Goal: Information Seeking & Learning: Learn about a topic

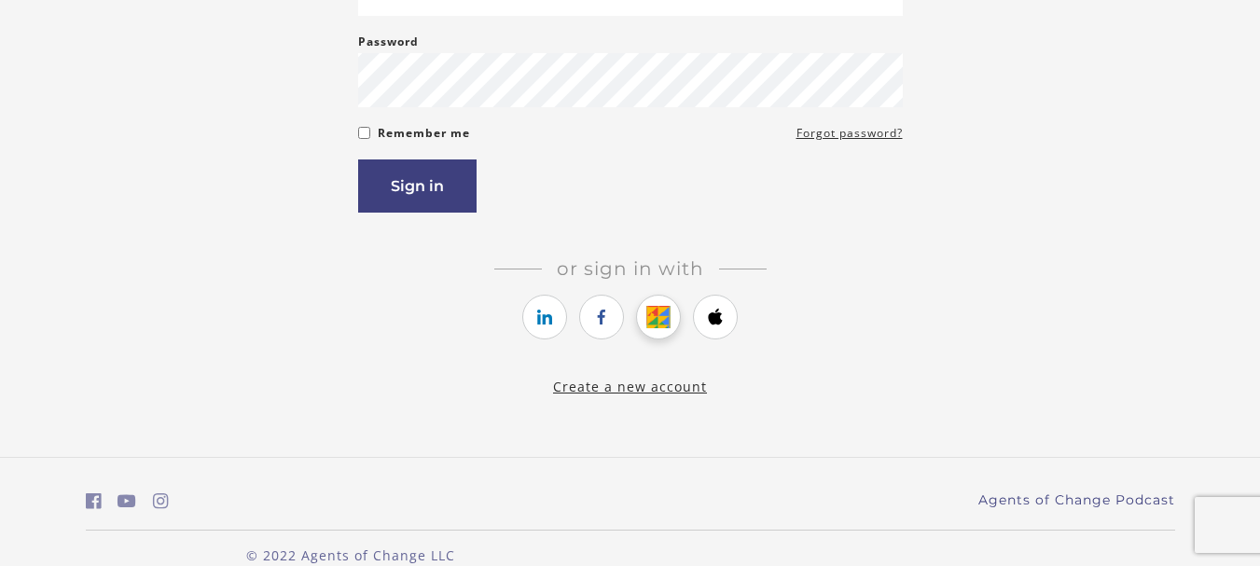
click at [651, 318] on icon "https://courses.thinkific.com/users/auth/google?ss%5Breferral%5D=&ss%5Buser_ret…" at bounding box center [658, 317] width 23 height 22
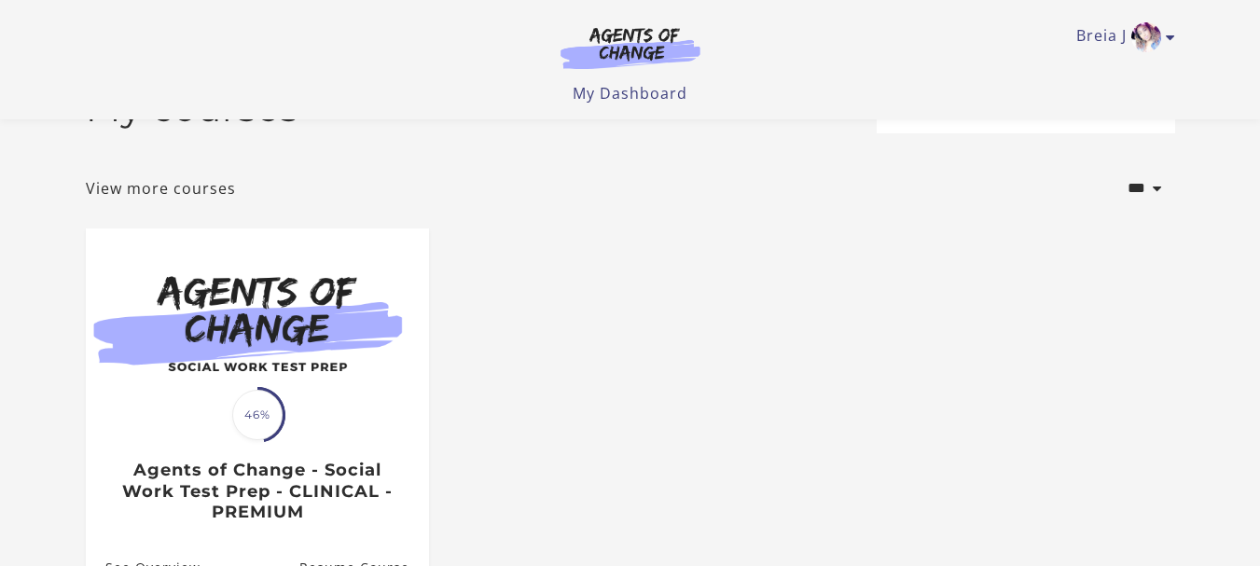
scroll to position [93, 0]
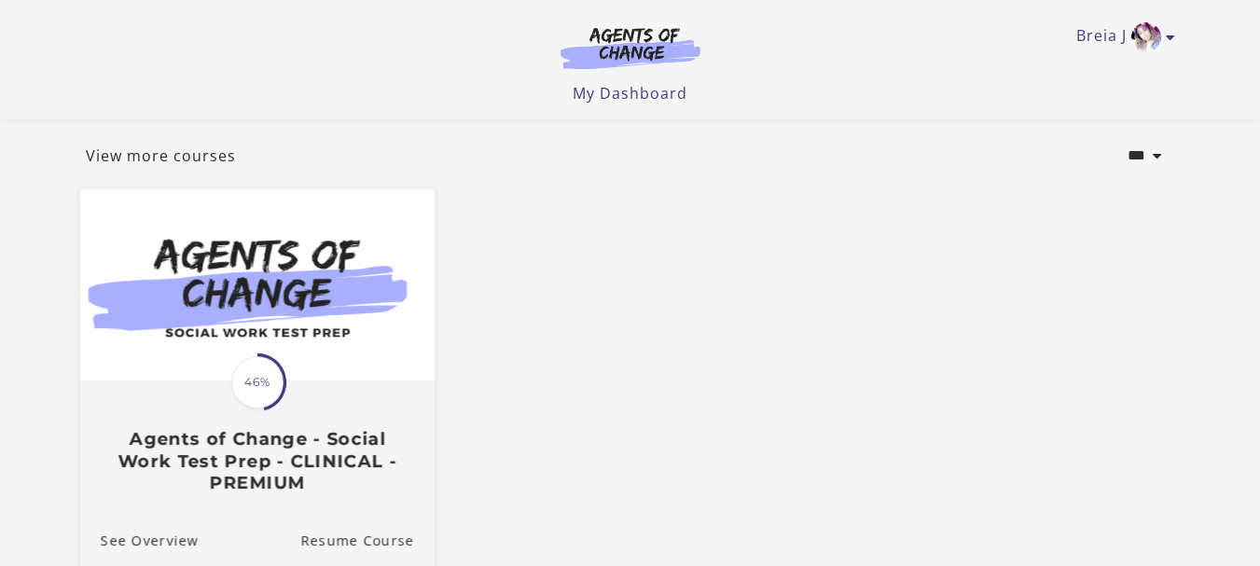
click at [231, 370] on div "Translation missing: en.liquid.partials.dashboard_course_card.progress_descript…" at bounding box center [258, 383] width 58 height 58
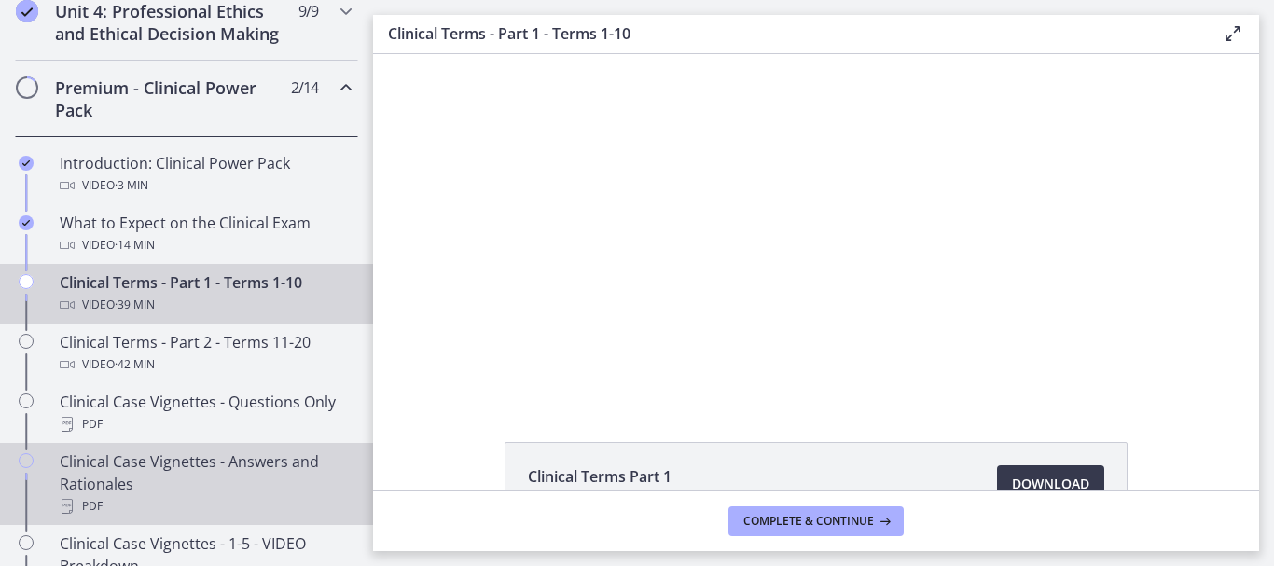
scroll to position [840, 0]
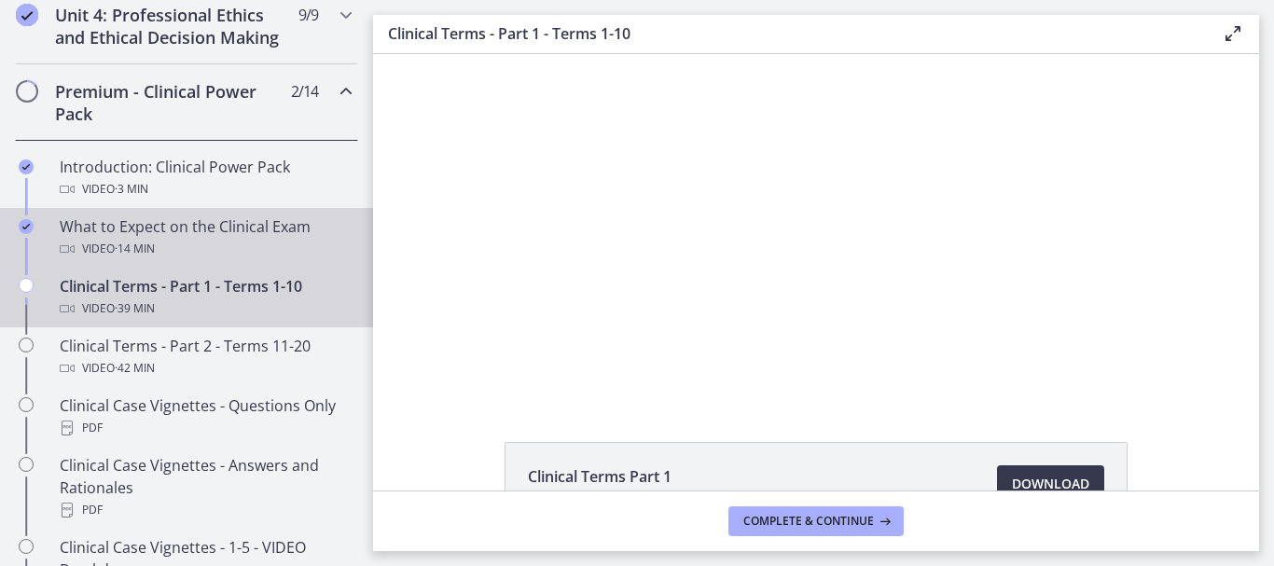
click at [180, 260] on div "Video · 14 min" at bounding box center [205, 249] width 291 height 22
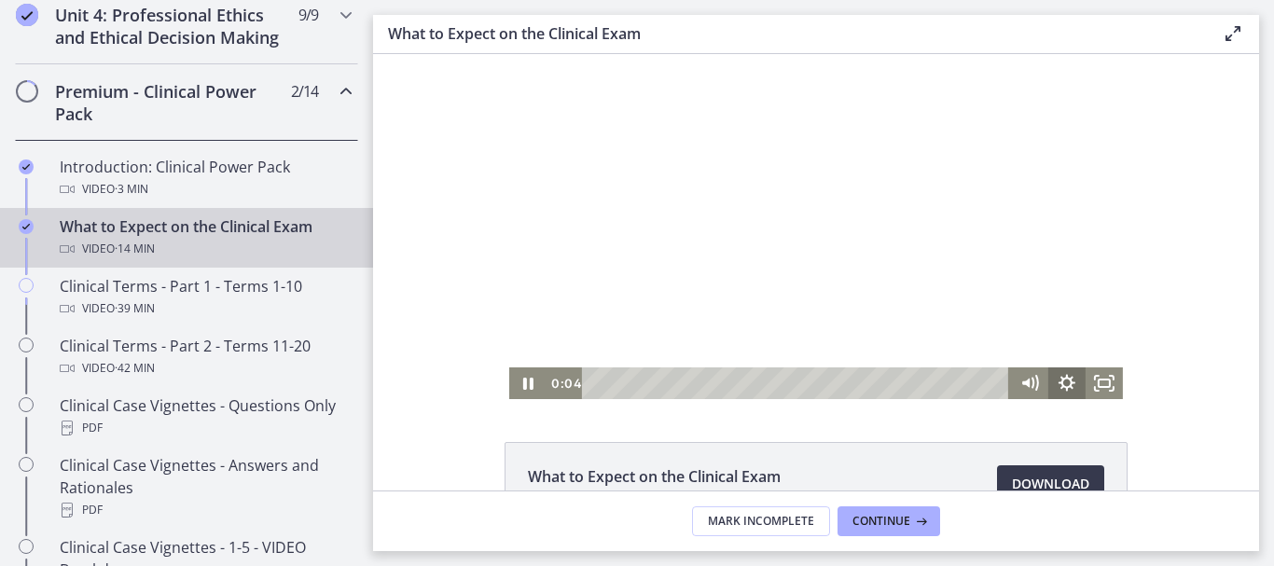
click at [1062, 382] on icon "Show settings menu" at bounding box center [1067, 384] width 37 height 32
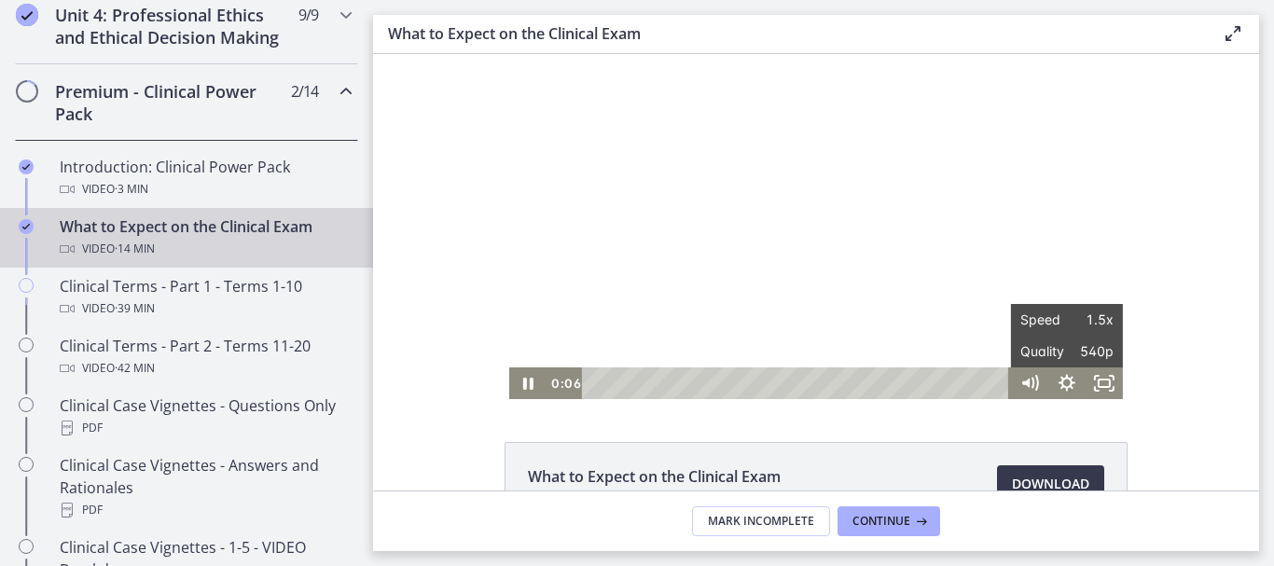
click at [1154, 249] on div "Click for sound @keyframes VOLUME_SMALL_WAVE_FLASH { 0% { opacity: 0; } 33% { o…" at bounding box center [816, 226] width 886 height 345
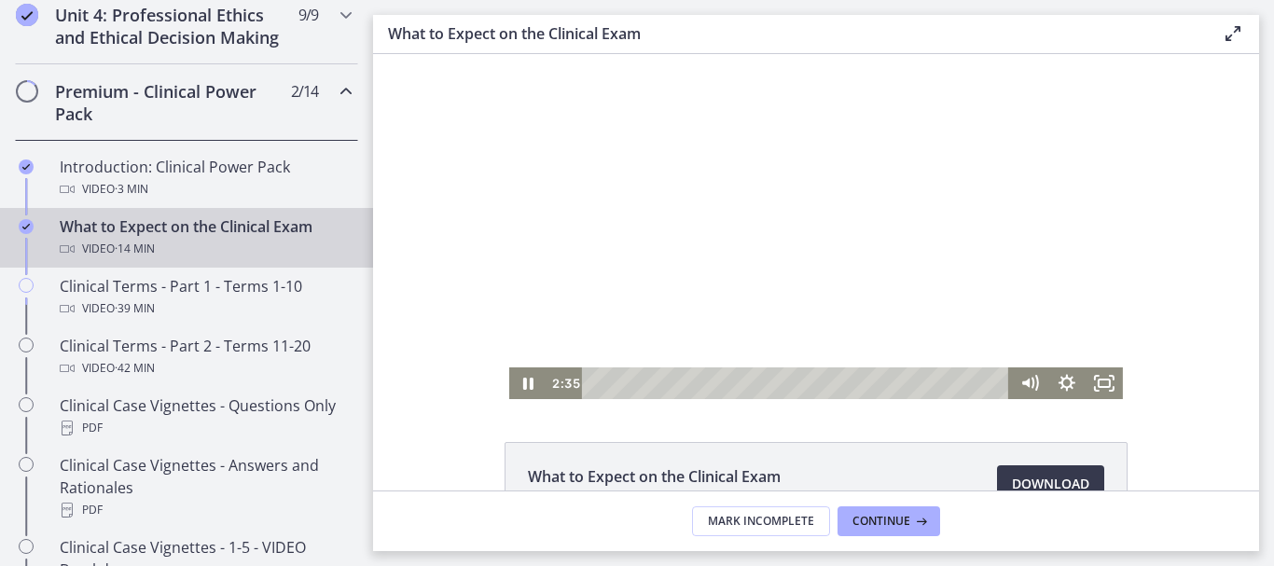
click at [703, 277] on div at bounding box center [816, 226] width 614 height 345
click at [819, 197] on div at bounding box center [816, 226] width 614 height 345
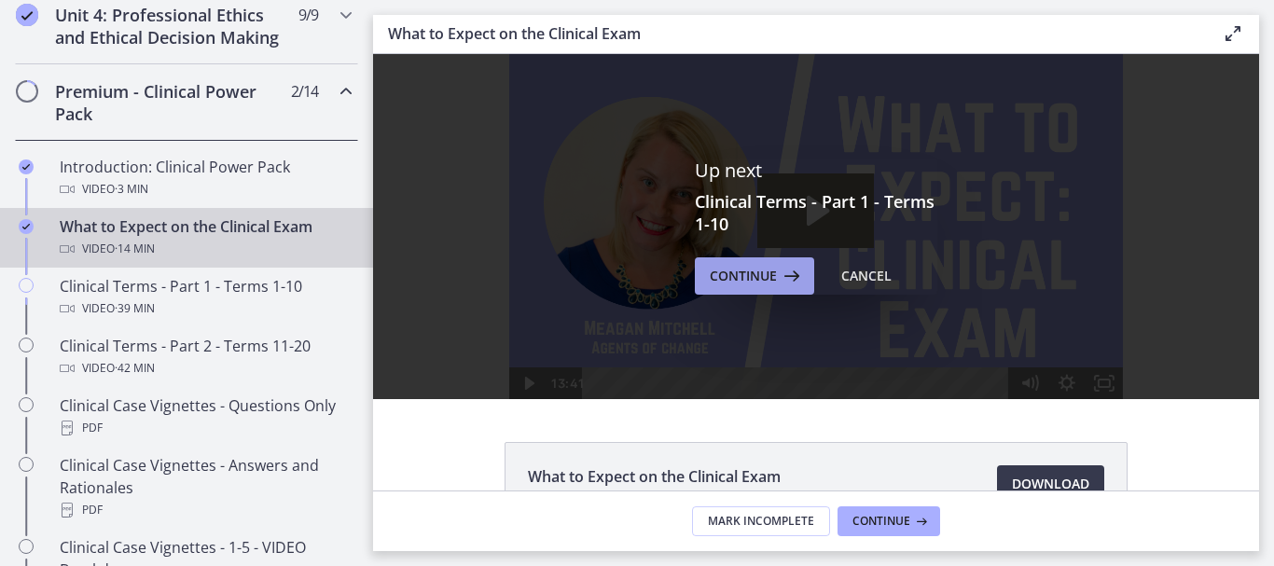
click at [761, 284] on span "Continue" at bounding box center [743, 276] width 67 height 22
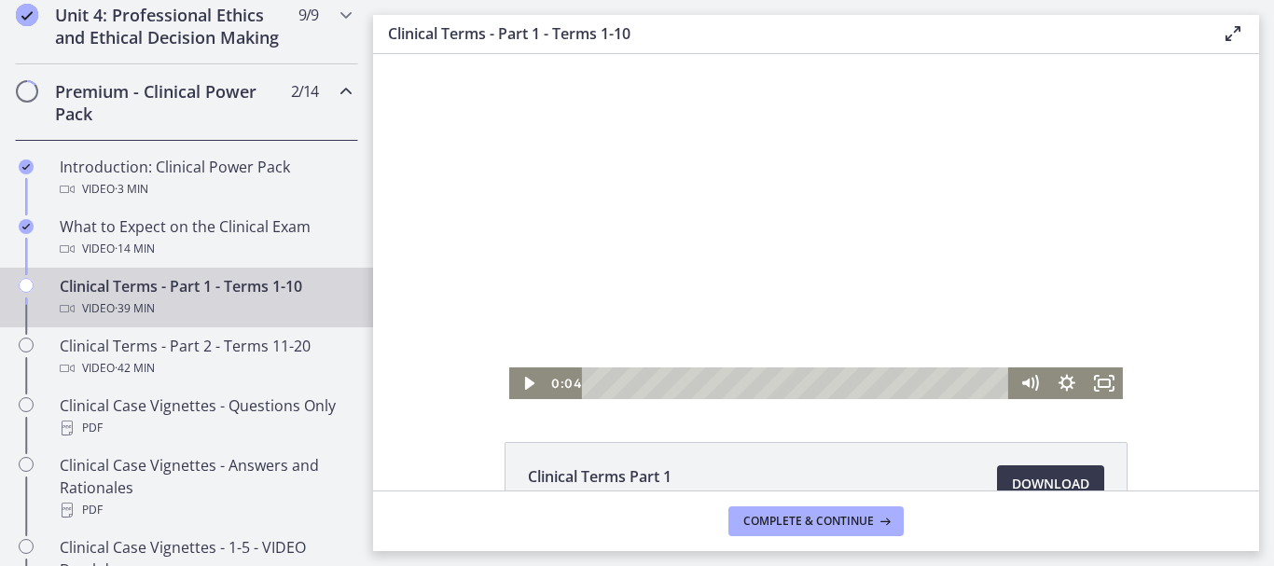
click at [815, 260] on div at bounding box center [816, 226] width 614 height 345
click at [1100, 382] on icon "Fullscreen" at bounding box center [1104, 384] width 37 height 32
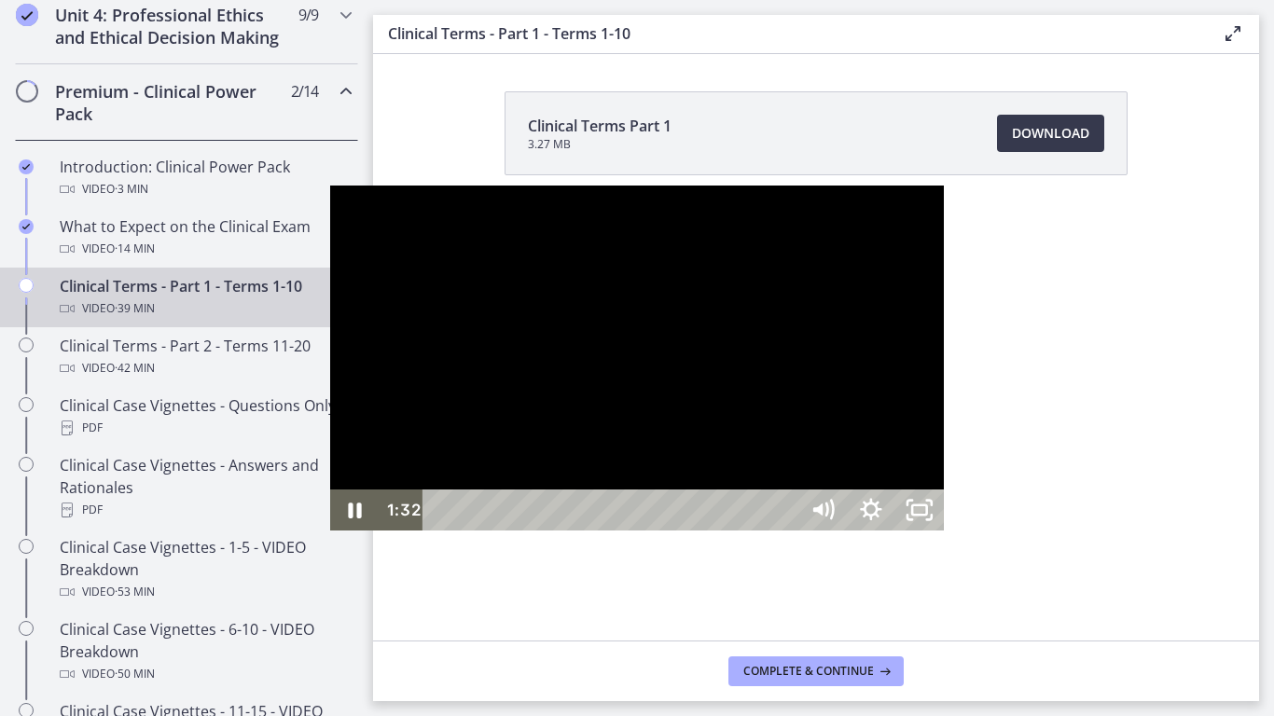
click at [338, 334] on div at bounding box center [637, 358] width 614 height 345
click at [594, 368] on div at bounding box center [637, 358] width 614 height 345
click at [738, 315] on div at bounding box center [637, 358] width 614 height 345
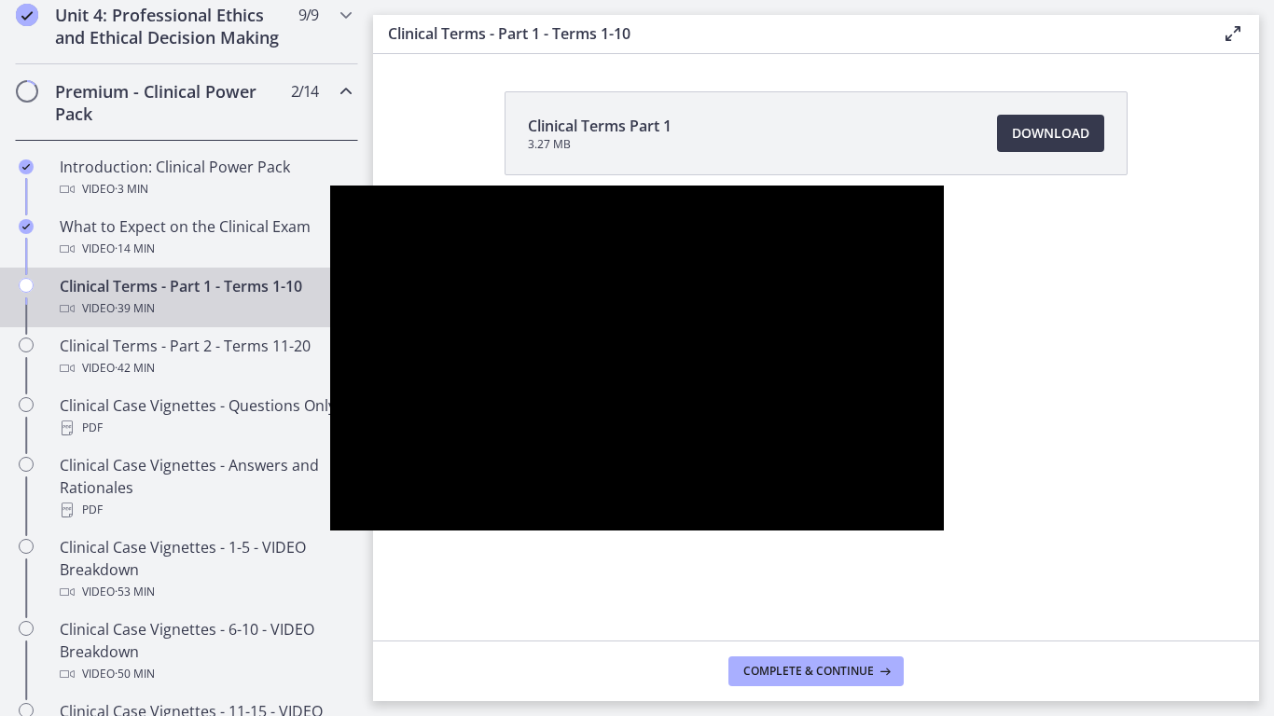
click at [738, 315] on div at bounding box center [637, 358] width 614 height 345
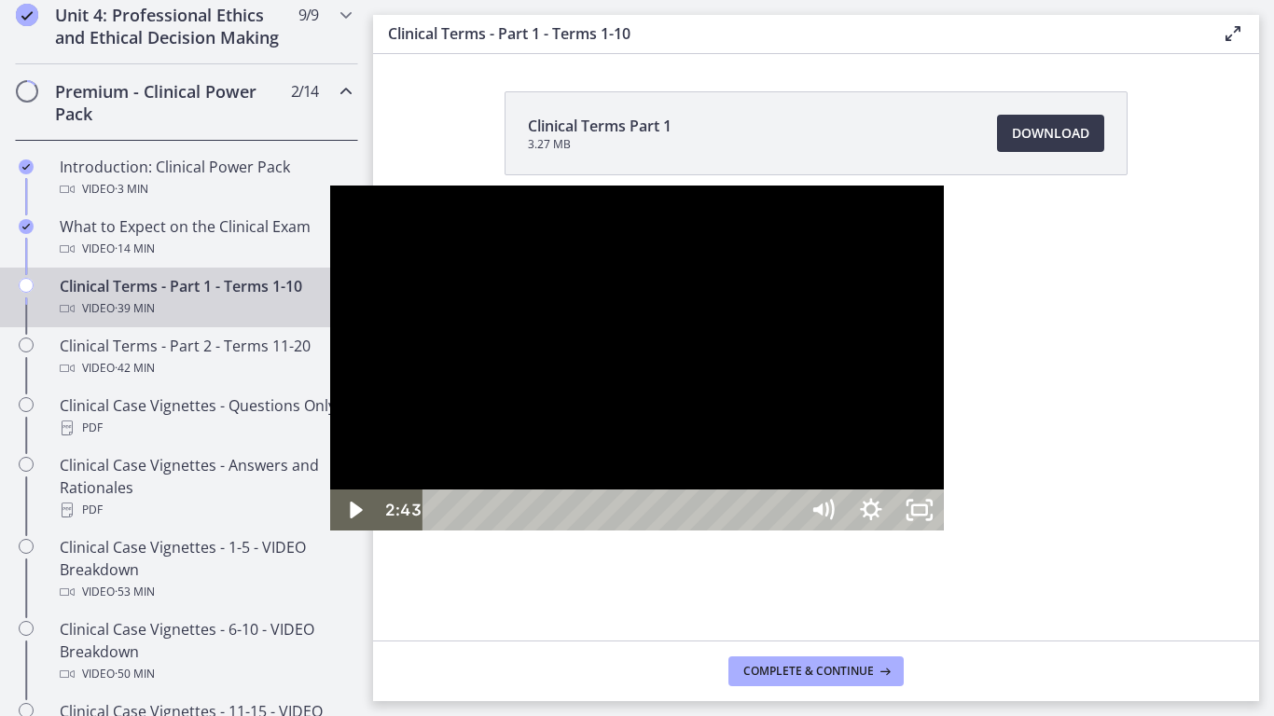
click at [585, 186] on div at bounding box center [637, 358] width 614 height 345
click at [598, 394] on div at bounding box center [637, 358] width 614 height 345
click at [605, 186] on div at bounding box center [637, 358] width 614 height 345
click at [383, 322] on div at bounding box center [637, 358] width 614 height 345
drag, startPoint x: 276, startPoint y: 219, endPoint x: 280, endPoint y: 234, distance: 15.4
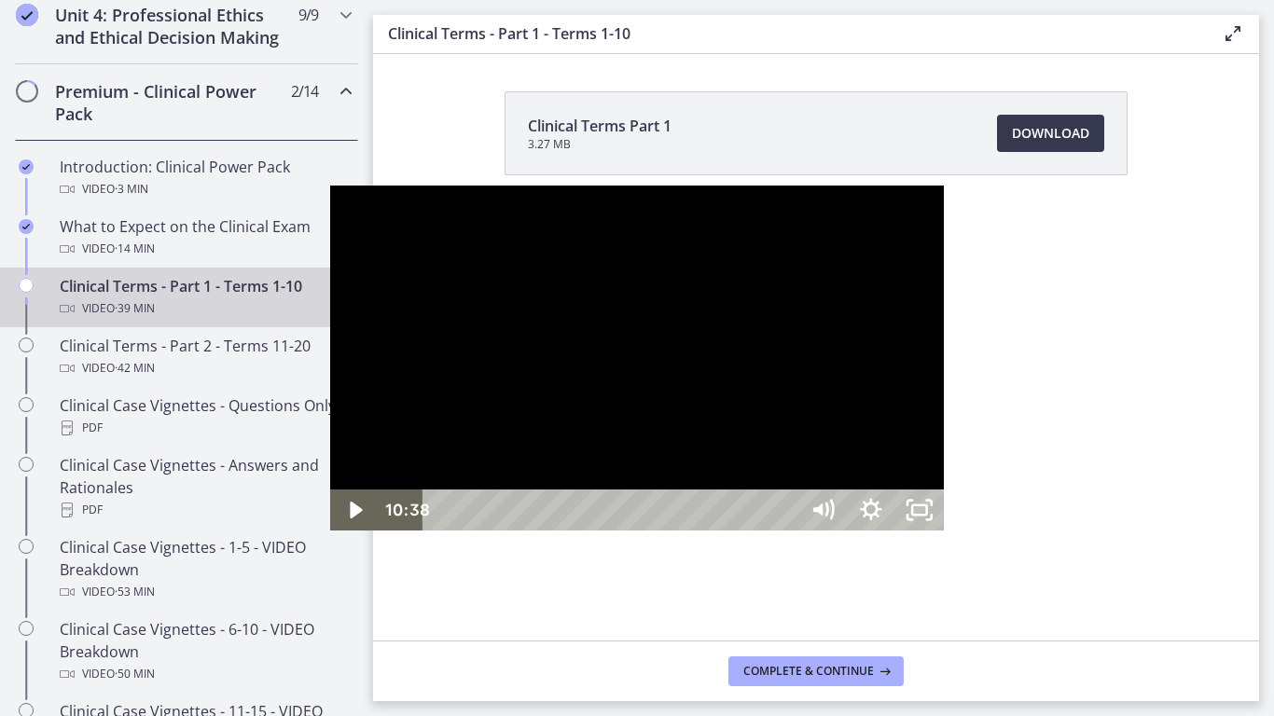
click at [330, 230] on div at bounding box center [637, 358] width 614 height 345
click at [710, 258] on div at bounding box center [637, 358] width 614 height 345
click at [551, 228] on div at bounding box center [637, 358] width 614 height 345
click at [571, 195] on div at bounding box center [637, 358] width 614 height 345
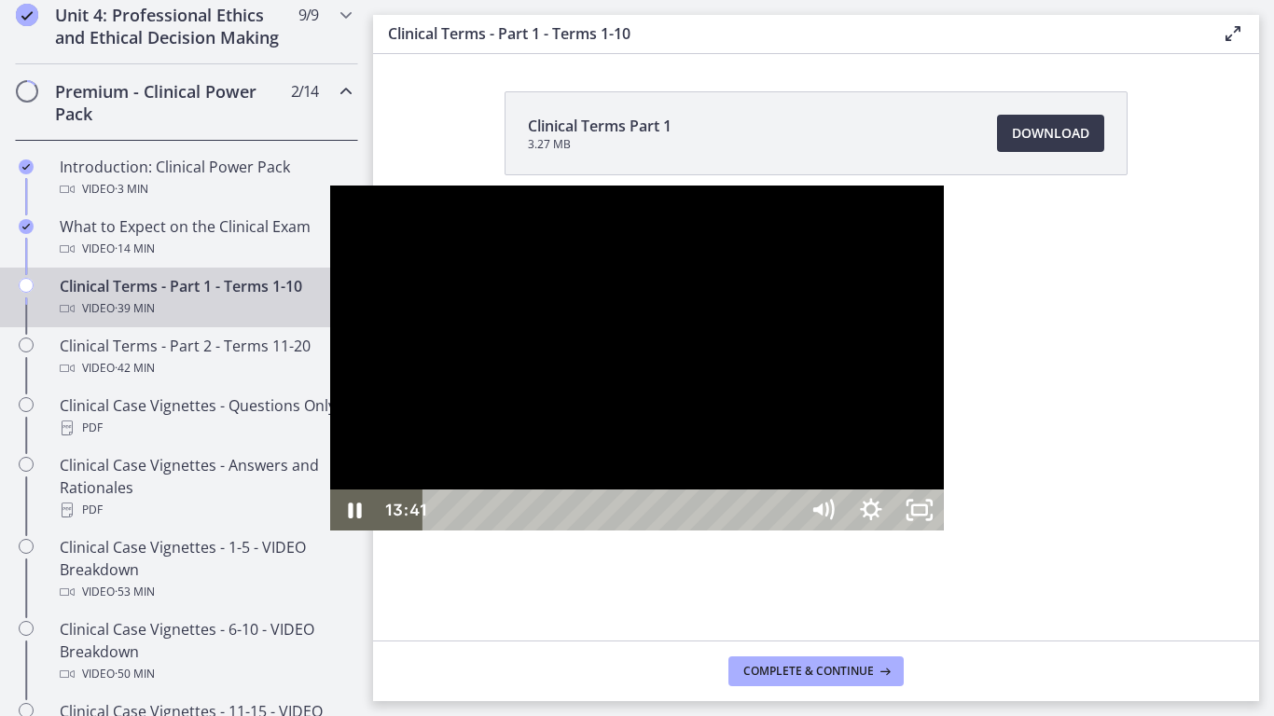
click at [638, 516] on div at bounding box center [637, 358] width 614 height 345
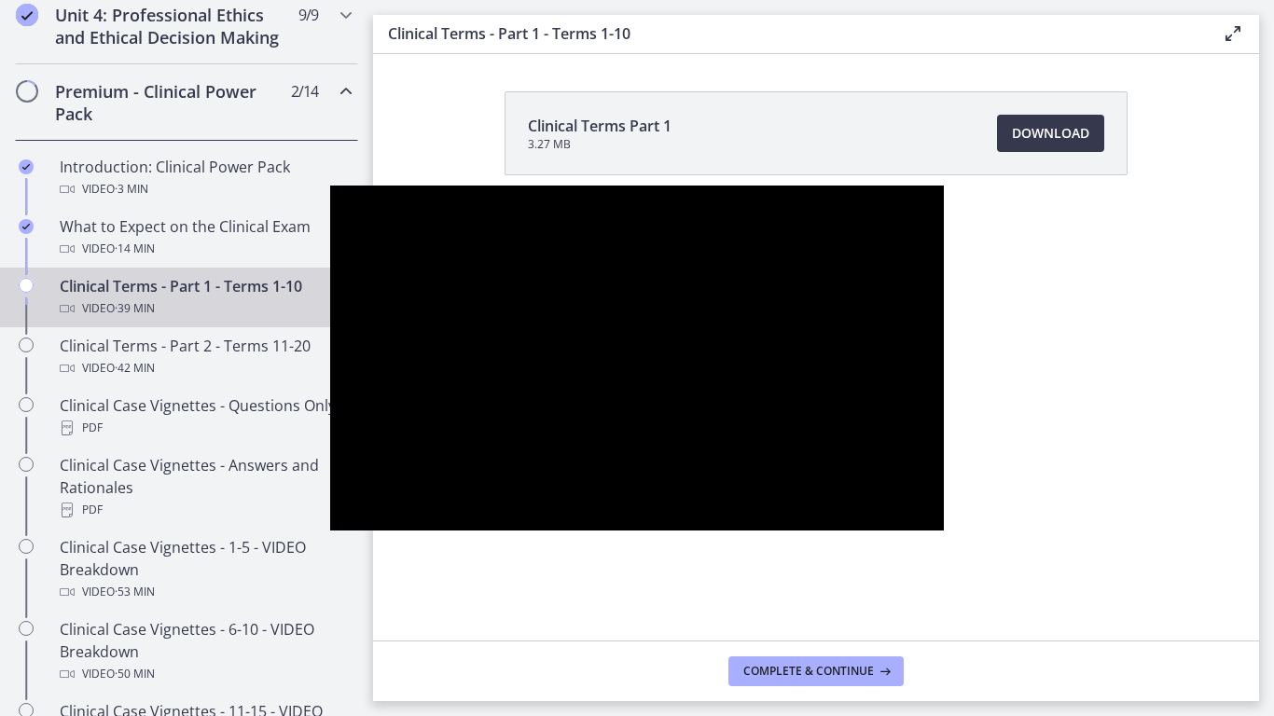
click at [638, 516] on div at bounding box center [637, 358] width 614 height 345
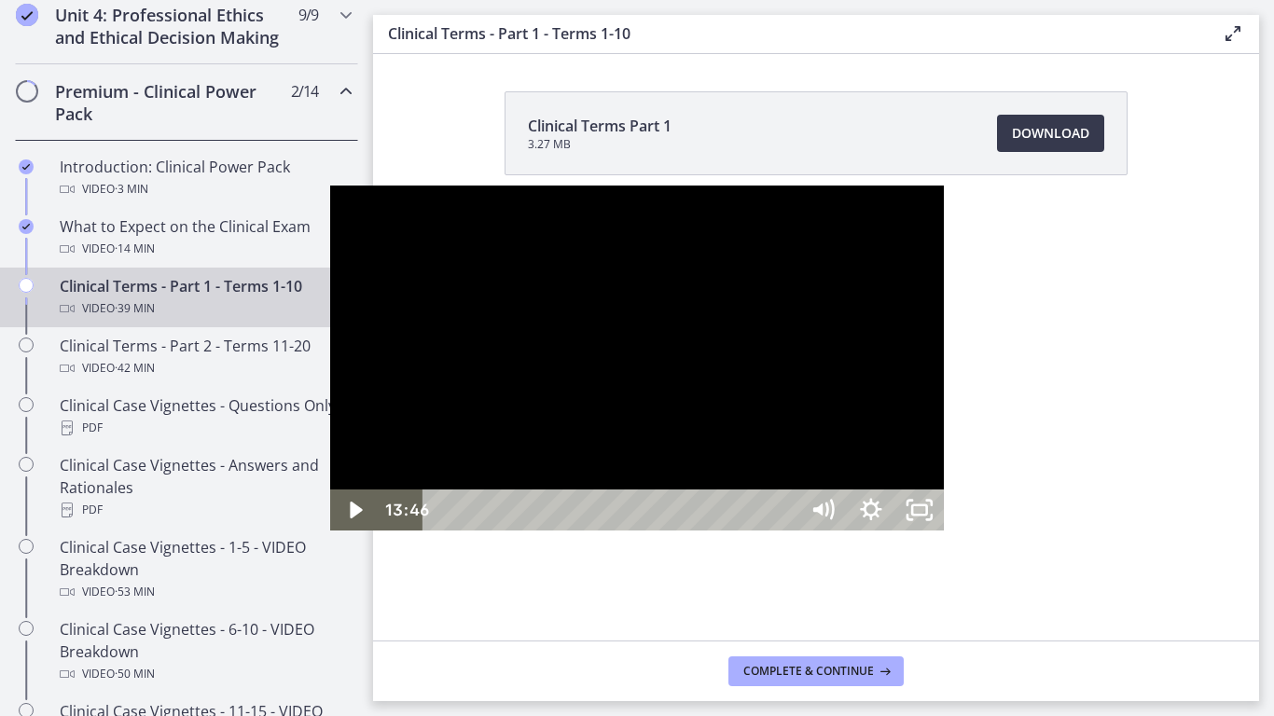
click at [600, 510] on div at bounding box center [637, 358] width 614 height 345
drag, startPoint x: 405, startPoint y: 205, endPoint x: 413, endPoint y: 212, distance: 10.6
click at [412, 212] on div at bounding box center [637, 358] width 614 height 345
click at [424, 465] on div at bounding box center [637, 358] width 614 height 345
click at [605, 315] on div at bounding box center [637, 358] width 614 height 345
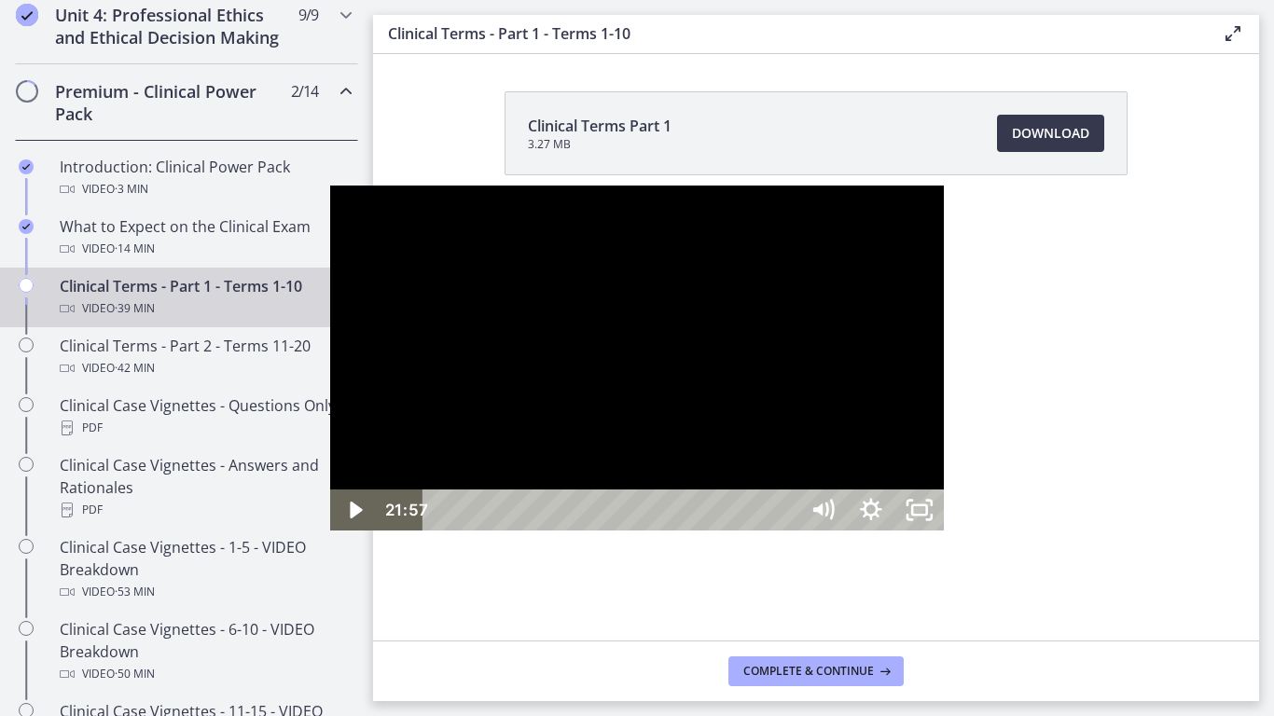
click at [605, 315] on div at bounding box center [637, 358] width 614 height 345
click at [437, 313] on div at bounding box center [637, 358] width 614 height 345
click at [347, 404] on div at bounding box center [637, 358] width 614 height 345
click at [754, 499] on div at bounding box center [637, 358] width 614 height 345
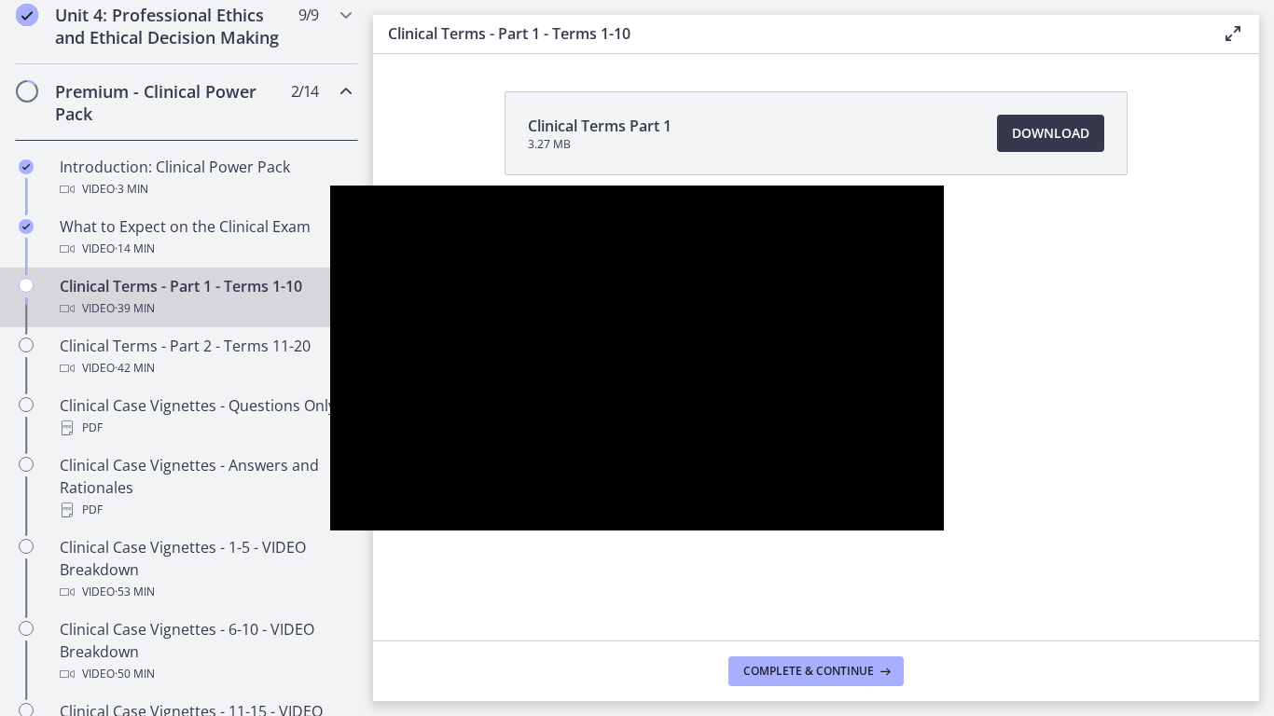
click at [744, 499] on div at bounding box center [637, 358] width 614 height 345
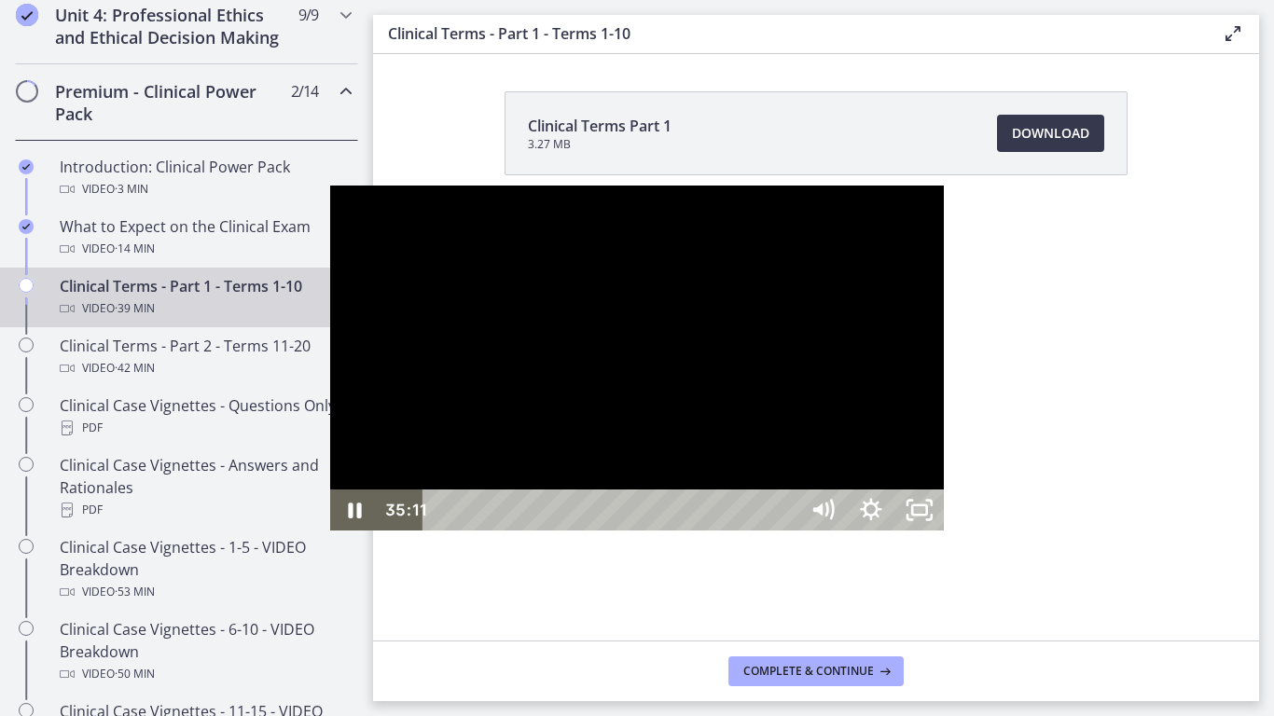
click at [423, 420] on div at bounding box center [637, 358] width 614 height 345
drag, startPoint x: 334, startPoint y: 219, endPoint x: 325, endPoint y: 222, distance: 9.7
click at [334, 221] on div at bounding box center [637, 358] width 614 height 345
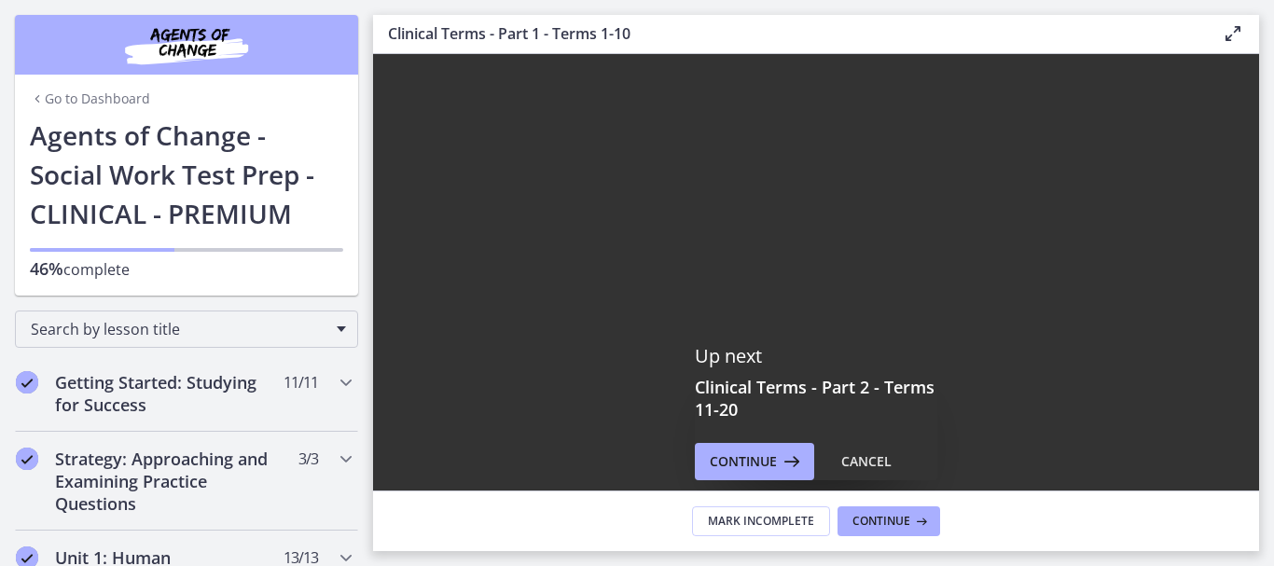
click at [62, 109] on div "Go to Dashboard" at bounding box center [186, 95] width 343 height 41
click at [67, 105] on link "Go to Dashboard" at bounding box center [90, 99] width 120 height 19
